Goal: Go to known website: Access a specific website the user already knows

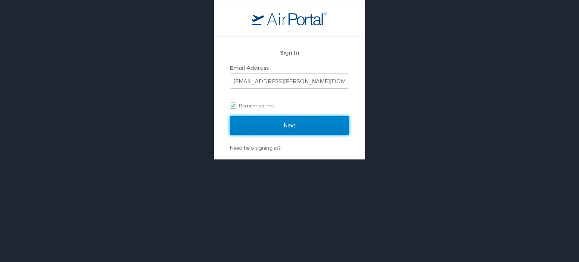
click at [268, 118] on input "Next" at bounding box center [289, 125] width 119 height 19
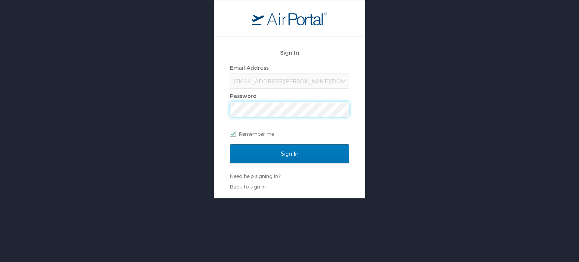
click at [230, 144] on input "Sign In" at bounding box center [289, 153] width 119 height 19
